Goal: Task Accomplishment & Management: Complete application form

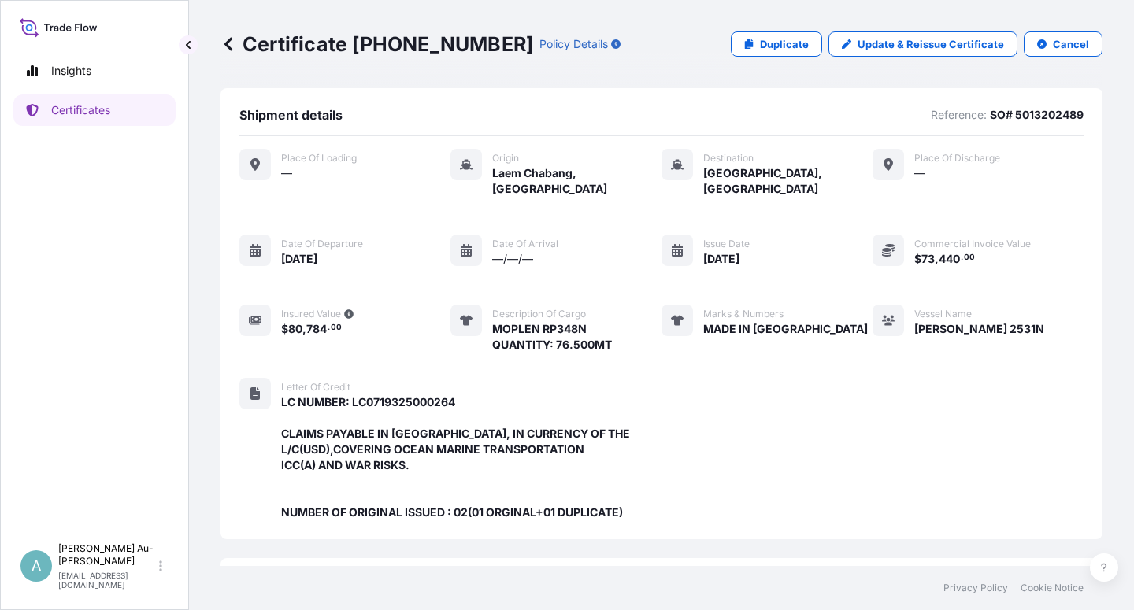
scroll to position [436, 0]
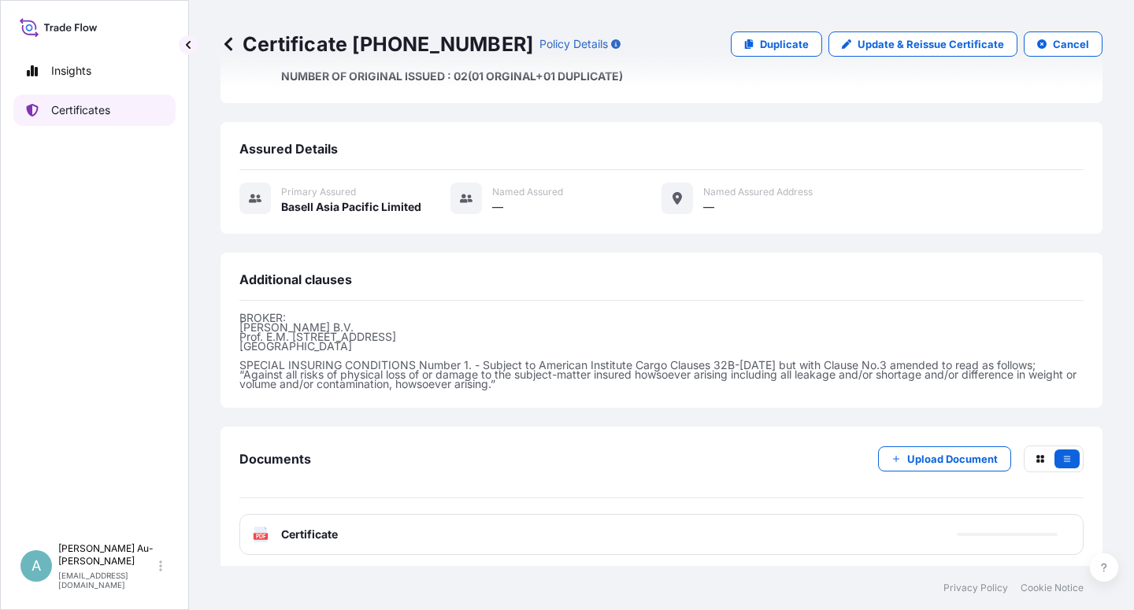
click at [88, 111] on p "Certificates" at bounding box center [80, 110] width 59 height 16
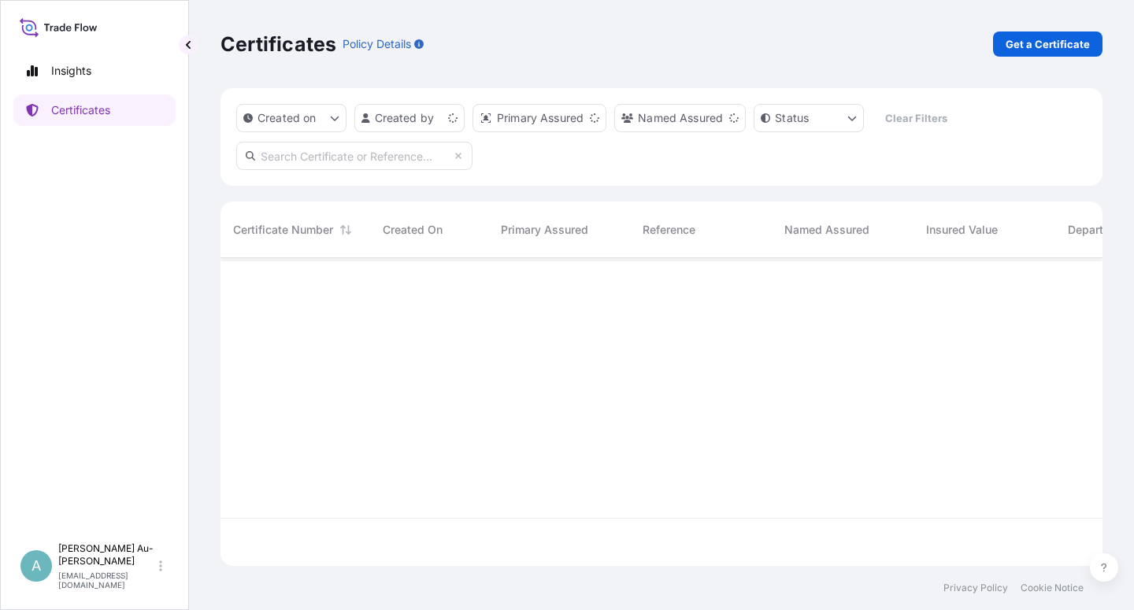
scroll to position [303, 868]
click at [338, 160] on input "text" at bounding box center [354, 156] width 236 height 28
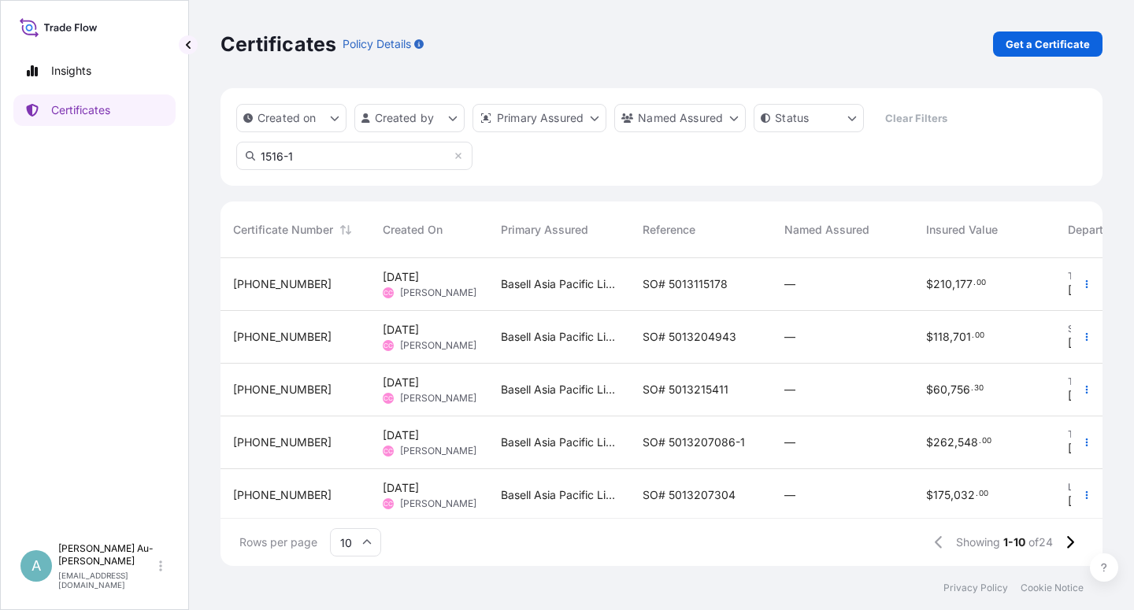
click at [326, 163] on input "1516-1" at bounding box center [354, 156] width 236 height 28
click at [309, 156] on input "1516-1" at bounding box center [354, 156] width 236 height 28
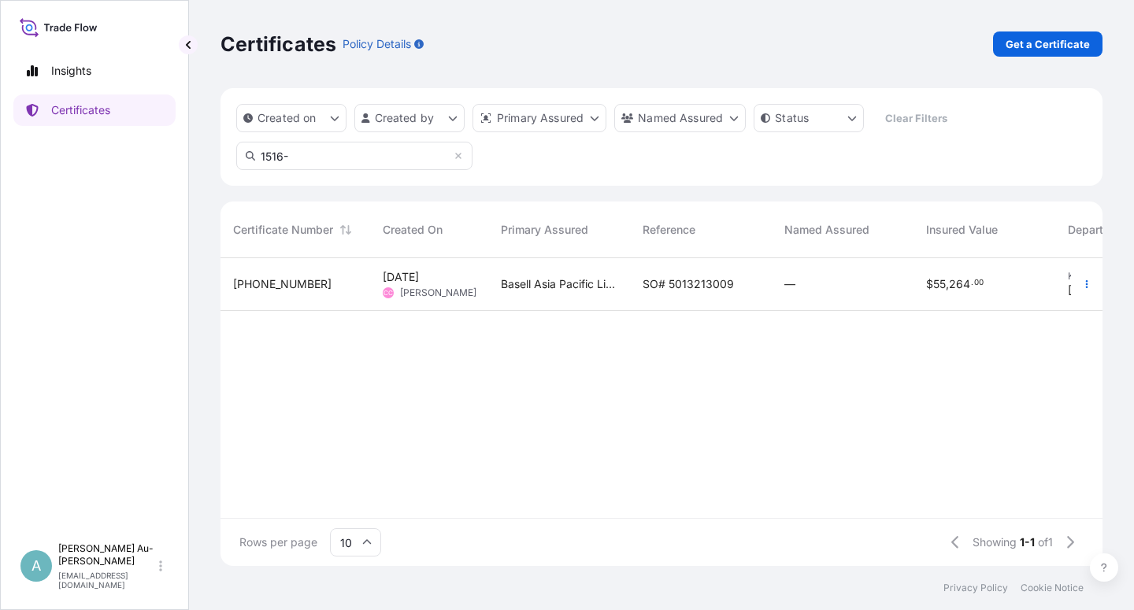
type input "1516-"
click at [678, 293] on div "SO# 5013213009" at bounding box center [701, 284] width 142 height 53
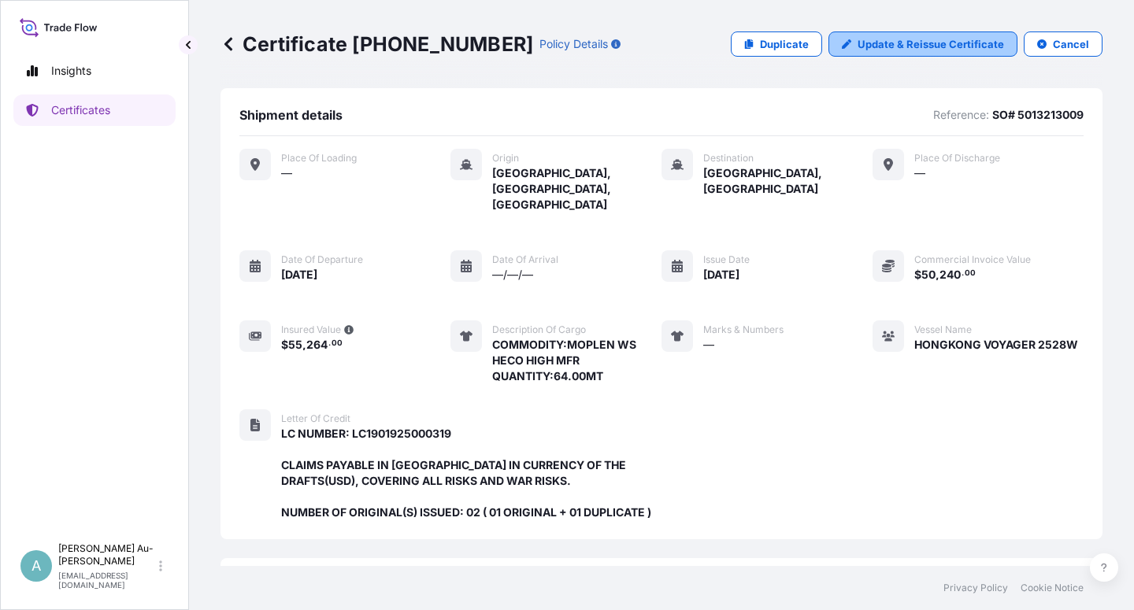
click at [897, 46] on p "Update & Reissue Certificate" at bounding box center [930, 44] width 146 height 16
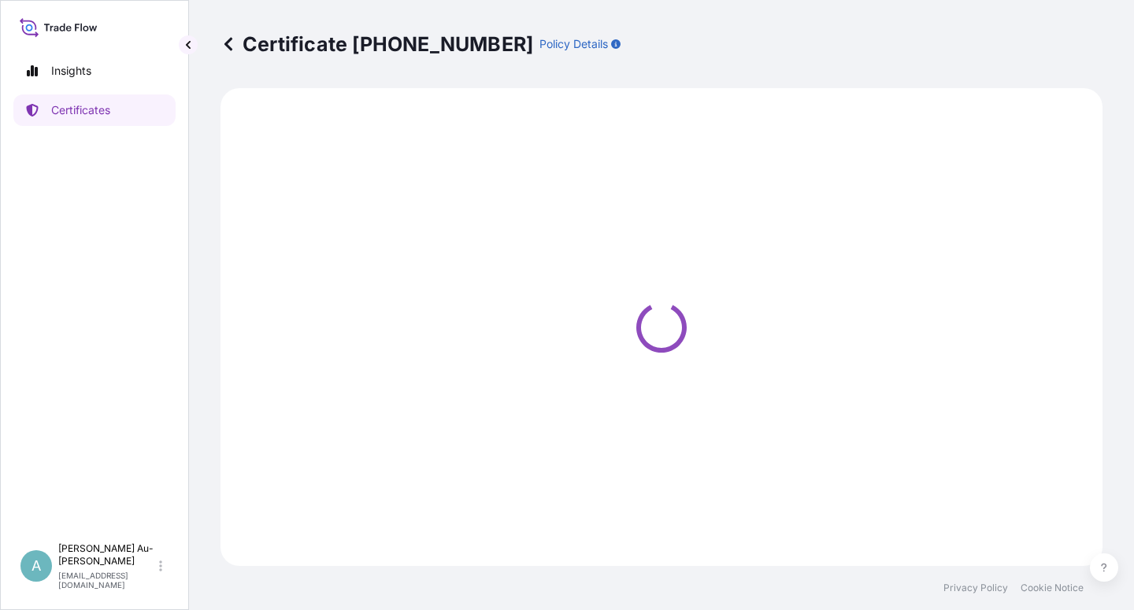
select select "Sea"
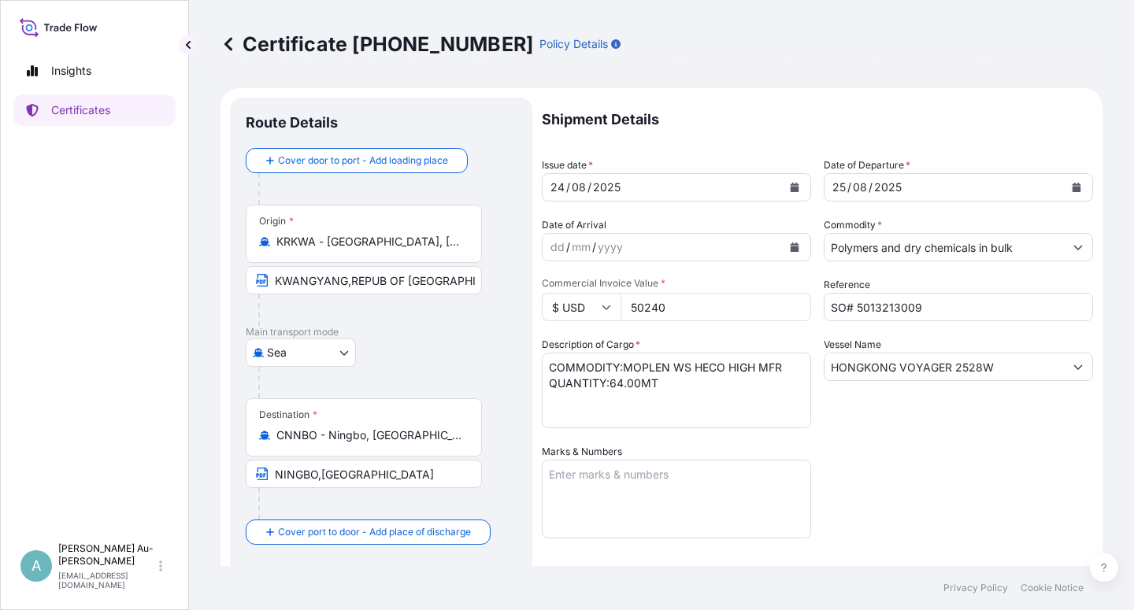
select select "32034"
click at [794, 191] on button "Calendar" at bounding box center [794, 187] width 25 height 25
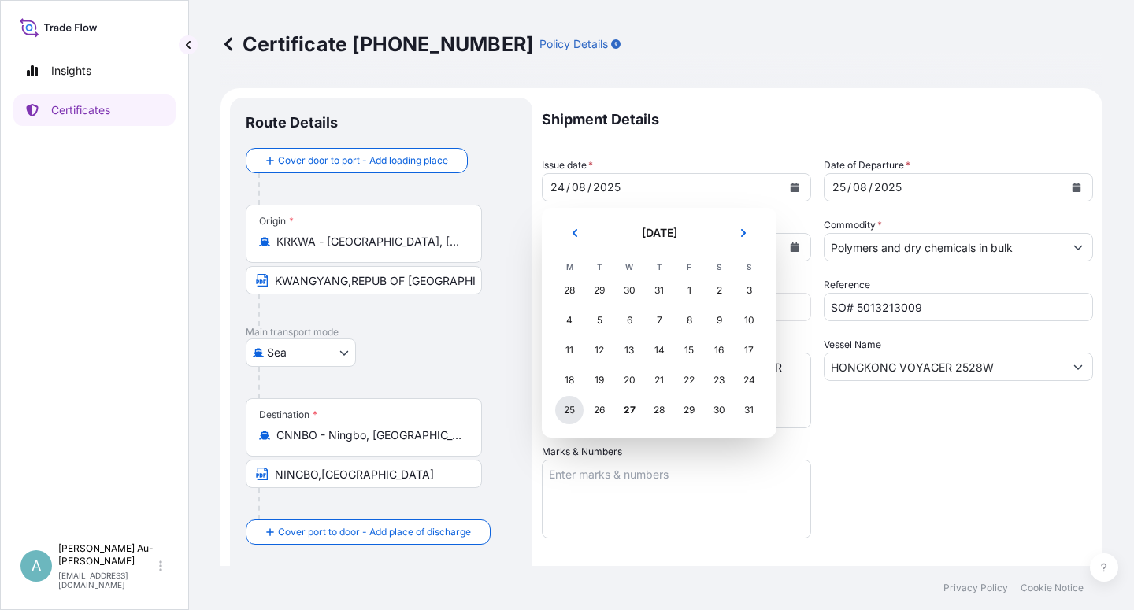
click at [568, 412] on div "25" at bounding box center [569, 410] width 28 height 28
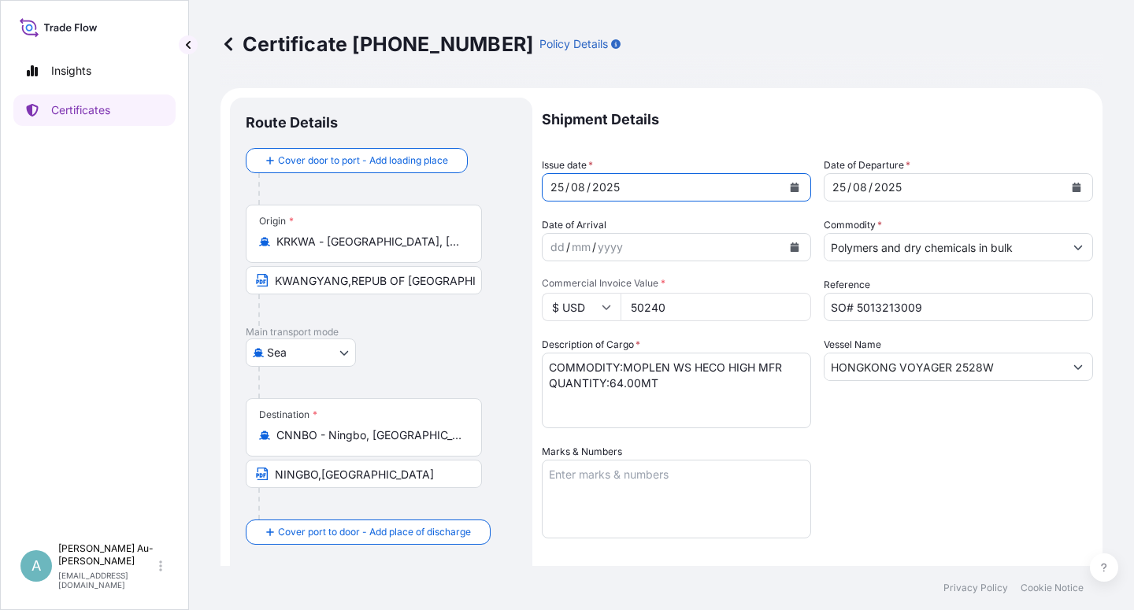
click at [1071, 183] on icon "Calendar" at bounding box center [1075, 187] width 9 height 9
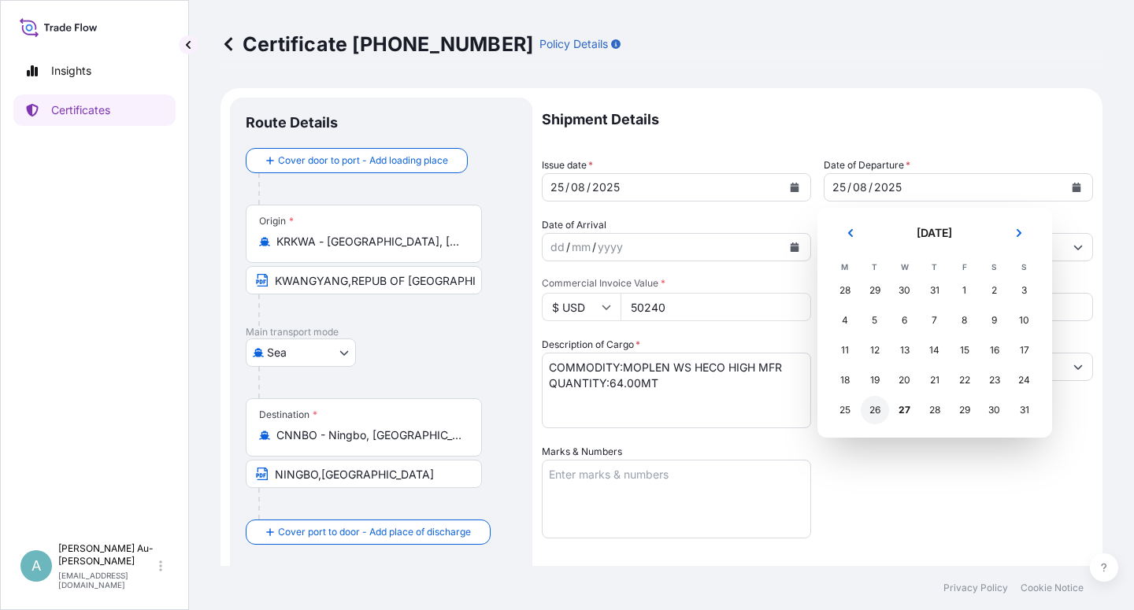
click at [878, 409] on div "26" at bounding box center [874, 410] width 28 height 28
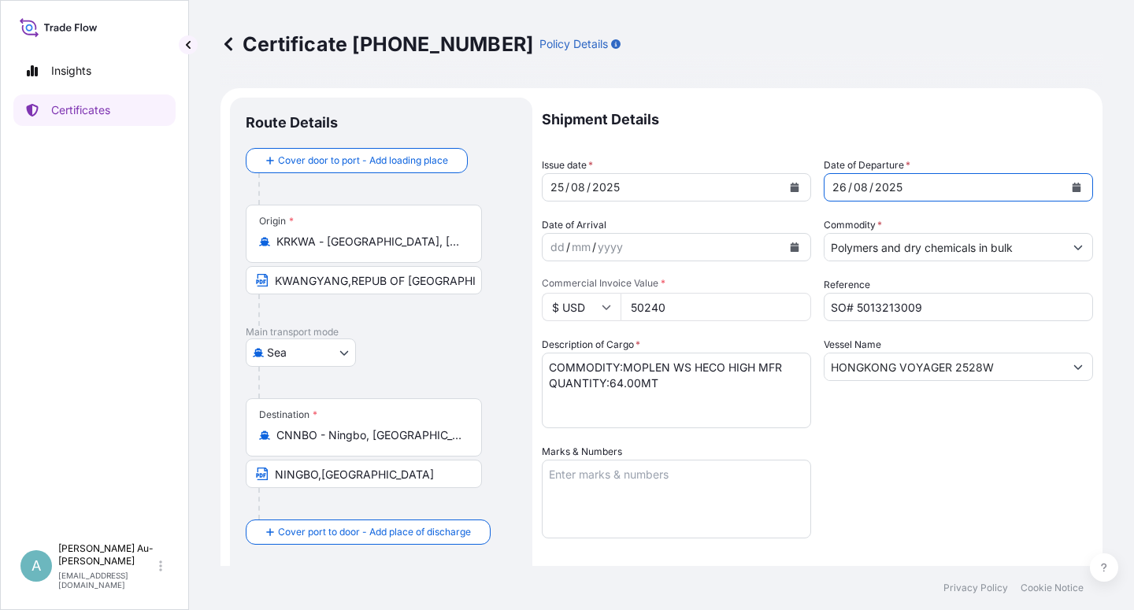
click at [927, 472] on div "Shipment Details Issue date * [DATE] Date of Departure * [DATE] Date of Arrival…" at bounding box center [817, 503] width 551 height 810
click at [385, 285] on input "KWANGYANG,REPUB OF [GEOGRAPHIC_DATA]" at bounding box center [364, 280] width 236 height 28
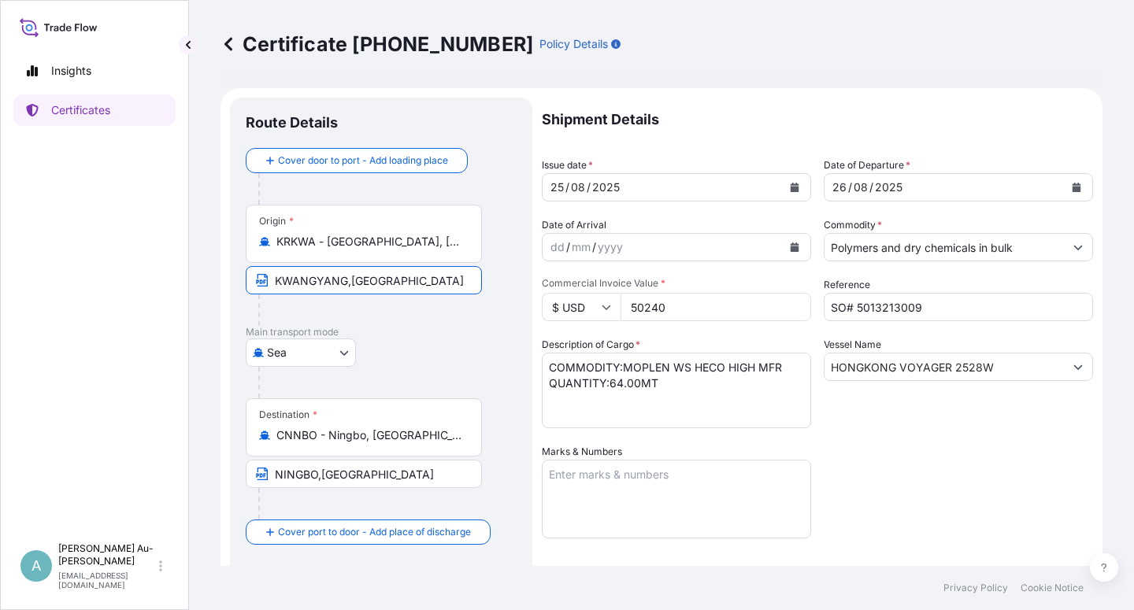
click at [351, 282] on input "KWANGYANG,[GEOGRAPHIC_DATA]" at bounding box center [364, 280] width 236 height 28
type input "KWANGYANG, [GEOGRAPHIC_DATA]"
click at [420, 345] on div "[GEOGRAPHIC_DATA]" at bounding box center [381, 352] width 271 height 28
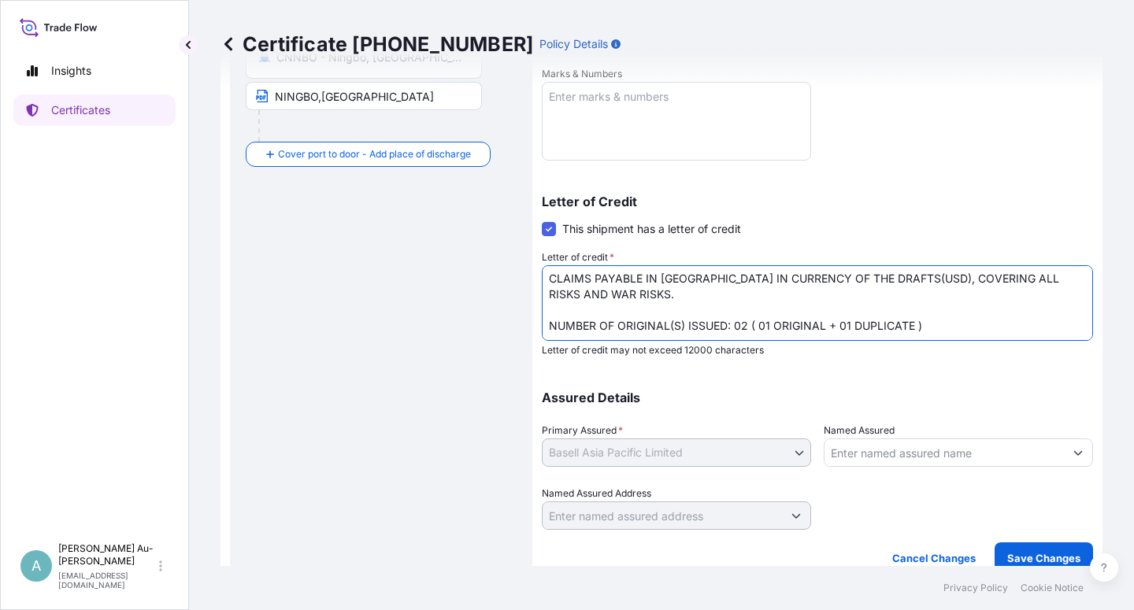
scroll to position [386, 0]
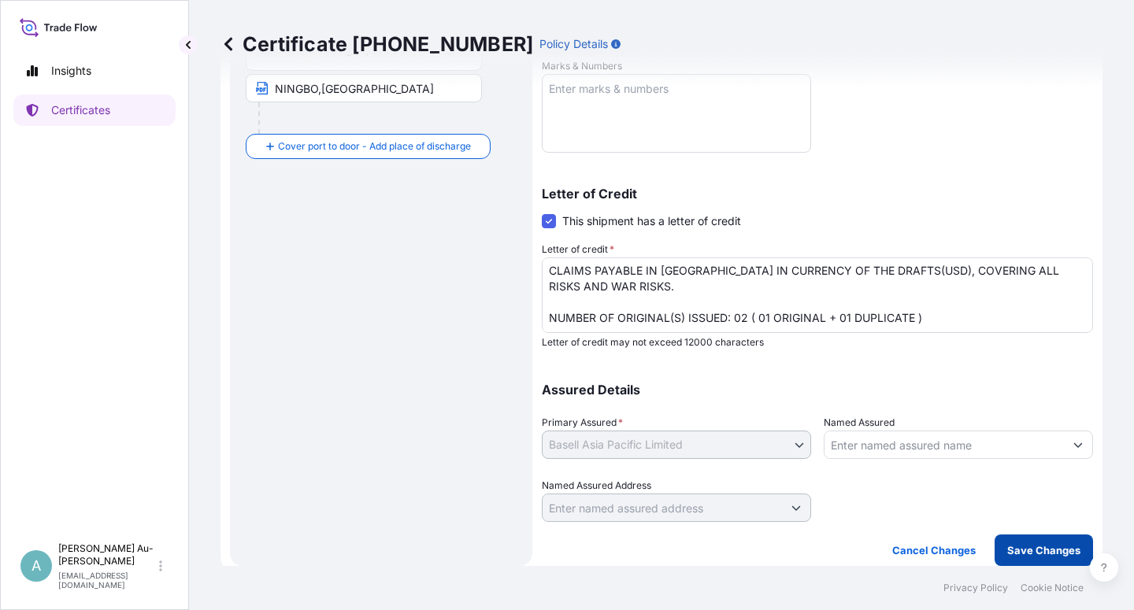
click at [1019, 547] on p "Save Changes" at bounding box center [1043, 550] width 73 height 16
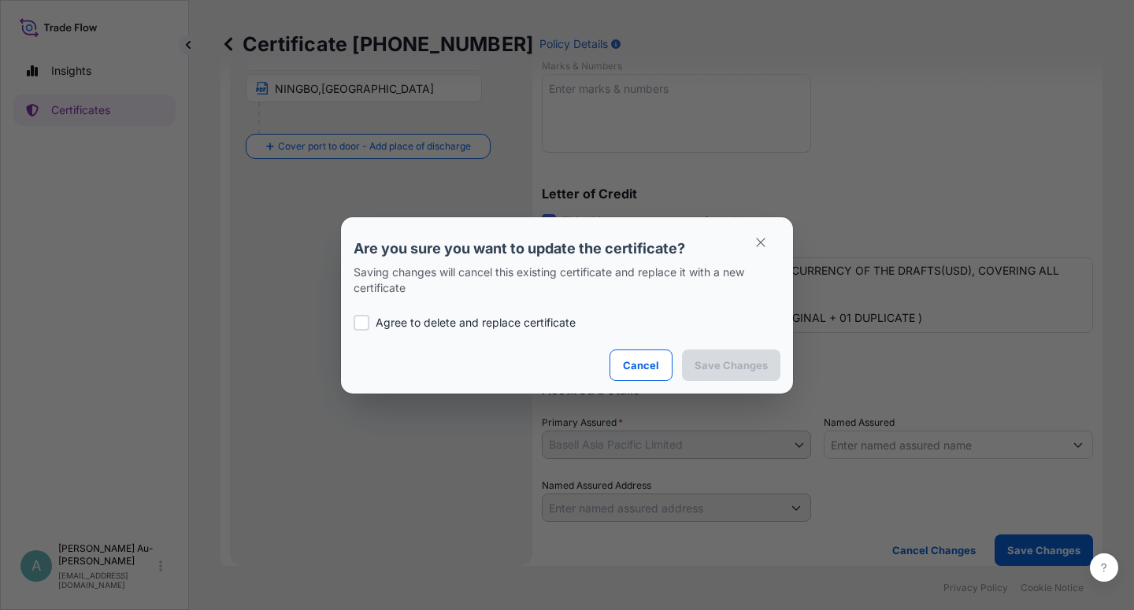
click at [368, 329] on div at bounding box center [361, 323] width 16 height 16
checkbox input "true"
click at [712, 373] on button "Save Changes" at bounding box center [731, 365] width 98 height 31
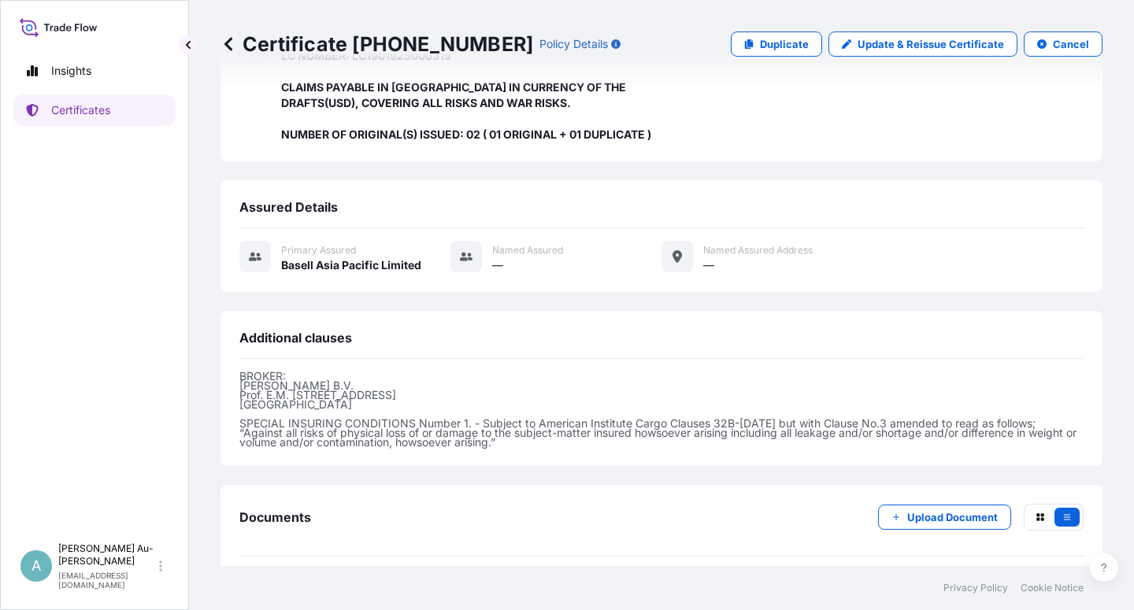
scroll to position [420, 0]
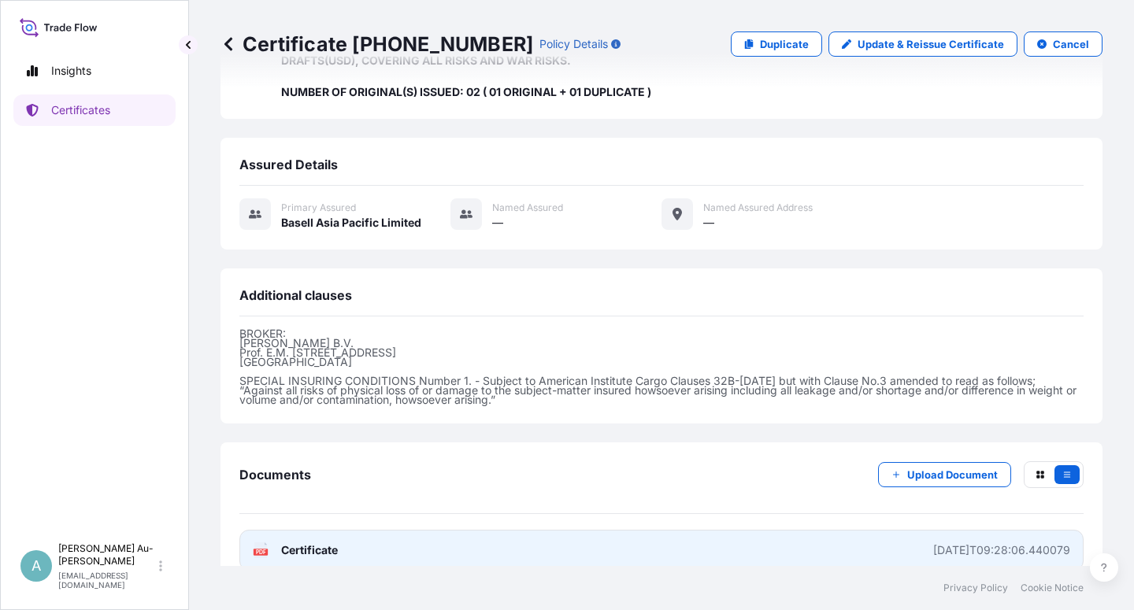
click at [365, 538] on link "PDF Certificate [DATE]T09:28:06.440079" at bounding box center [661, 550] width 844 height 41
